Goal: Task Accomplishment & Management: Use online tool/utility

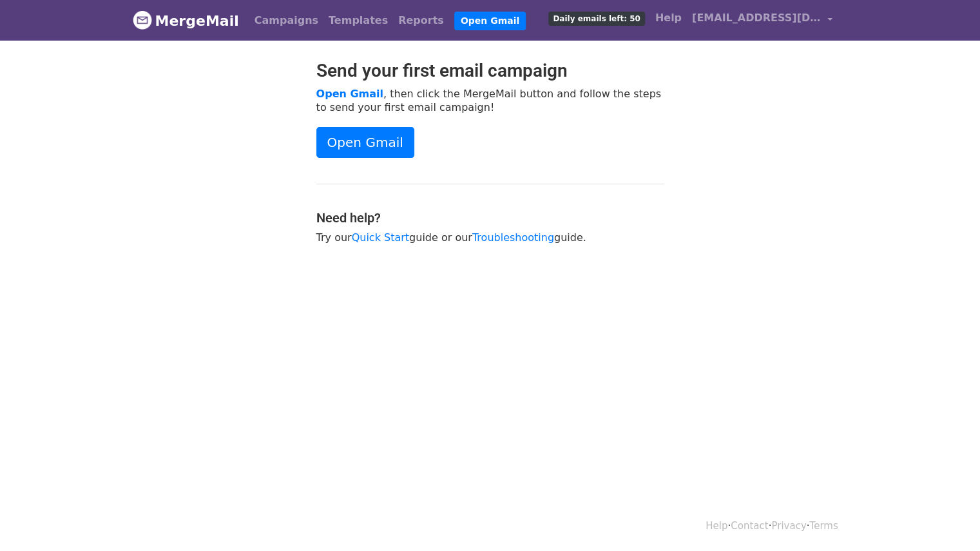
click at [600, 17] on span "Daily emails left: 50" at bounding box center [596, 19] width 96 height 14
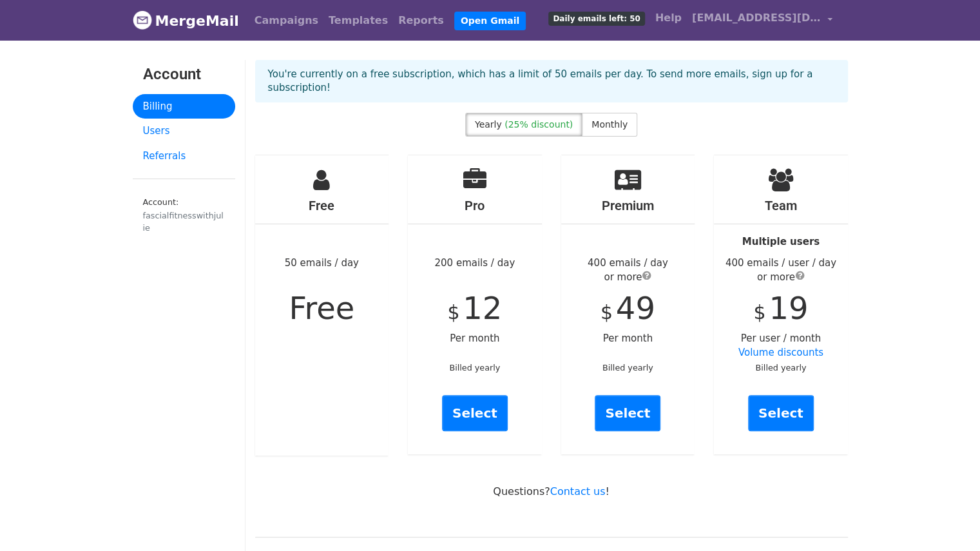
click at [539, 119] on span "(25% discount)" at bounding box center [538, 124] width 68 height 10
click at [609, 119] on span "Monthly" at bounding box center [609, 124] width 36 height 10
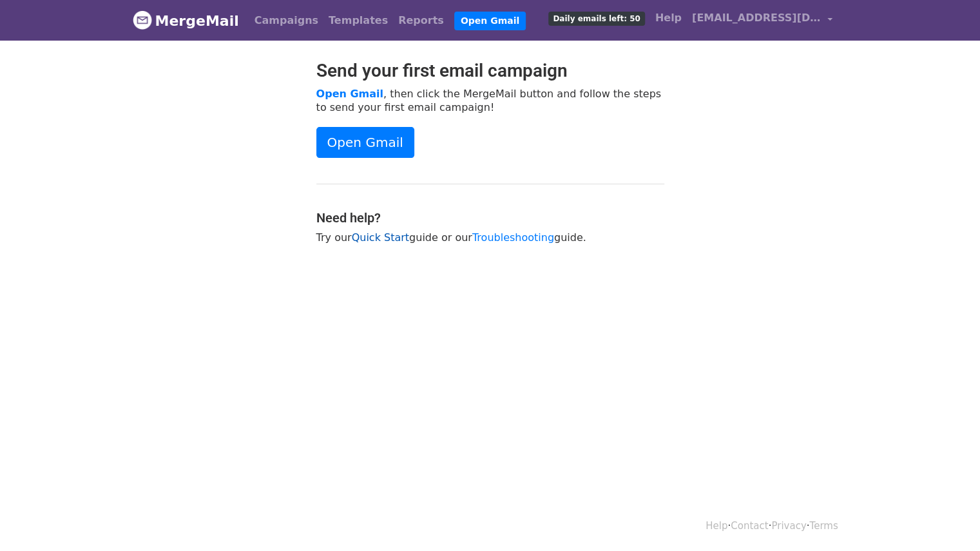
click at [376, 237] on link "Quick Start" at bounding box center [380, 237] width 57 height 12
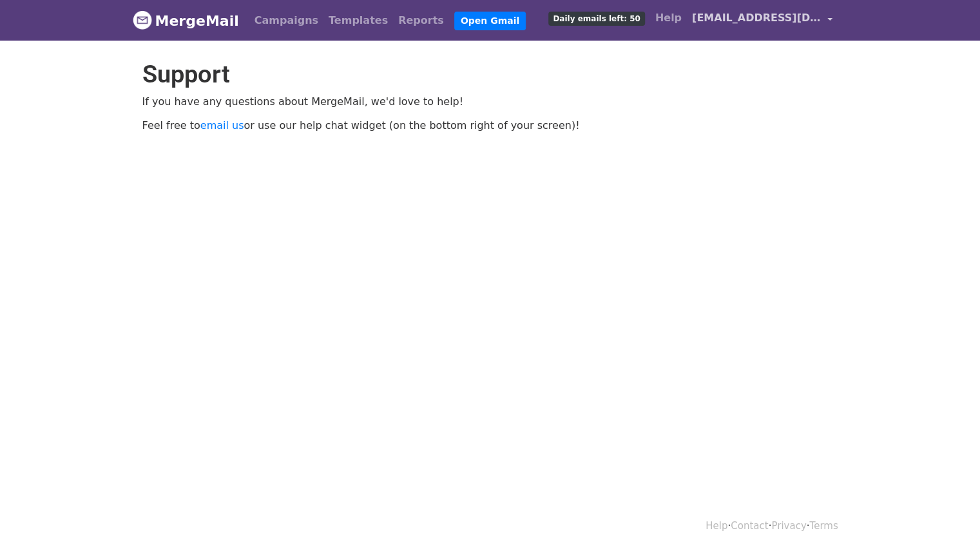
click at [821, 17] on link "[EMAIL_ADDRESS][DOMAIN_NAME]" at bounding box center [762, 20] width 151 height 30
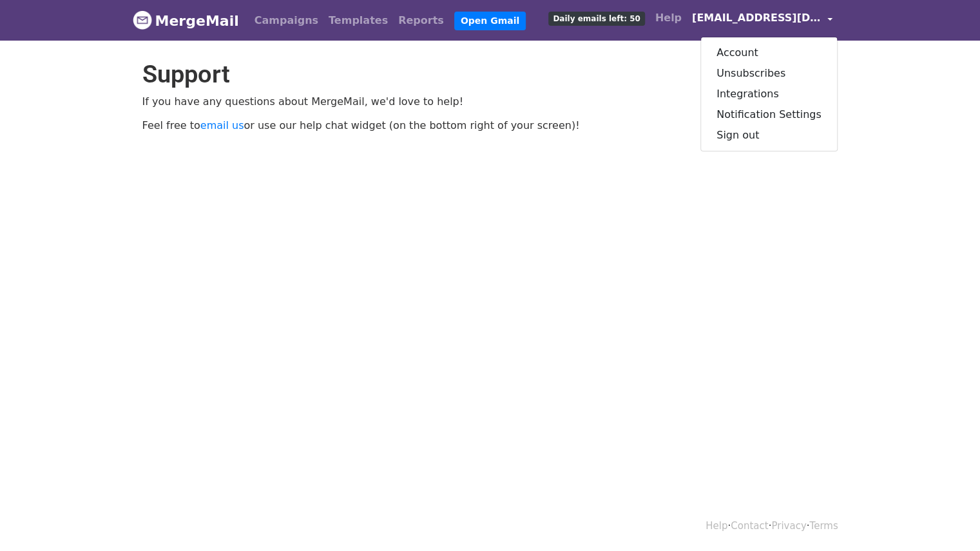
click at [799, 21] on span "[EMAIL_ADDRESS][DOMAIN_NAME]" at bounding box center [756, 17] width 129 height 15
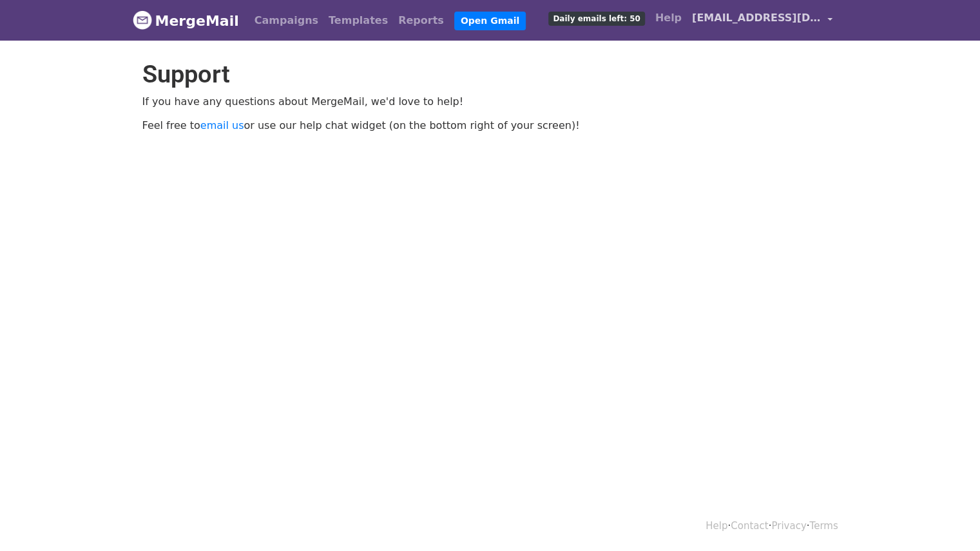
click at [799, 21] on span "[EMAIL_ADDRESS][DOMAIN_NAME]" at bounding box center [756, 17] width 129 height 15
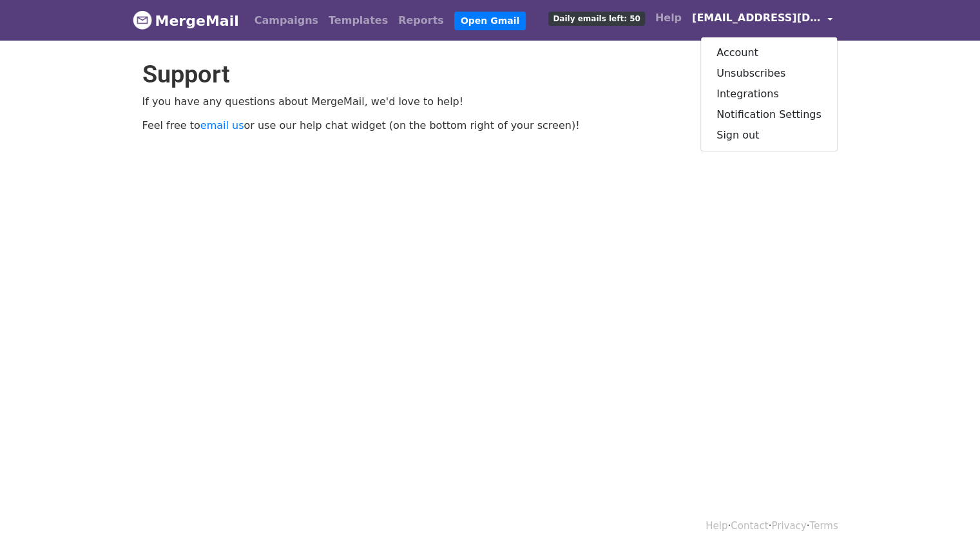
click at [604, 21] on span "Daily emails left: 50" at bounding box center [596, 19] width 96 height 14
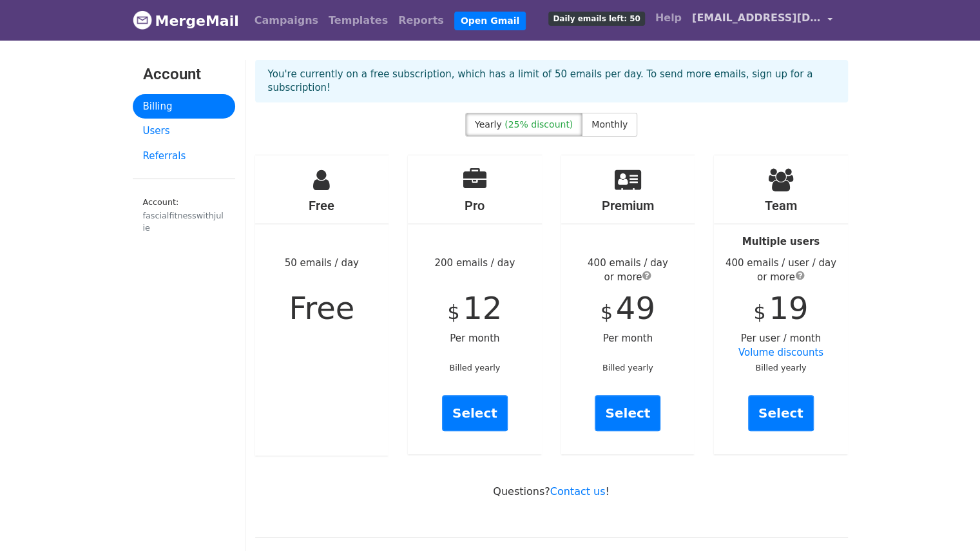
click at [831, 15] on link "[EMAIL_ADDRESS][DOMAIN_NAME]" at bounding box center [762, 20] width 151 height 30
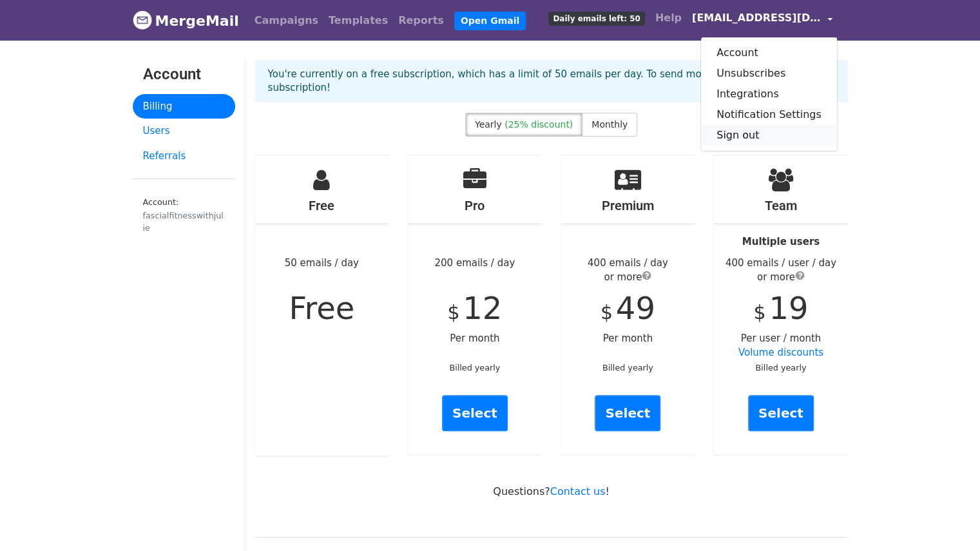
click at [755, 137] on link "Sign out" at bounding box center [769, 135] width 136 height 21
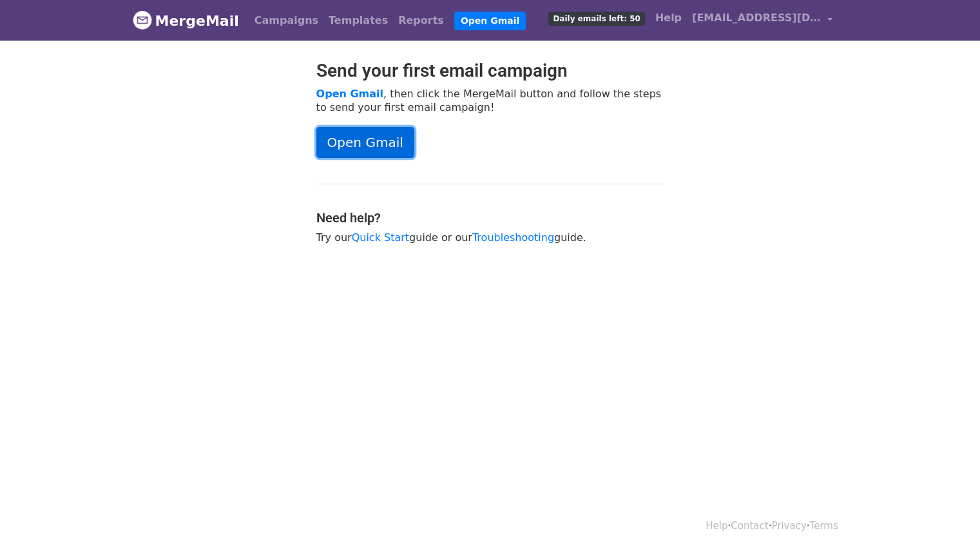
click at [356, 135] on link "Open Gmail" at bounding box center [365, 142] width 98 height 31
